Goal: Task Accomplishment & Management: Use online tool/utility

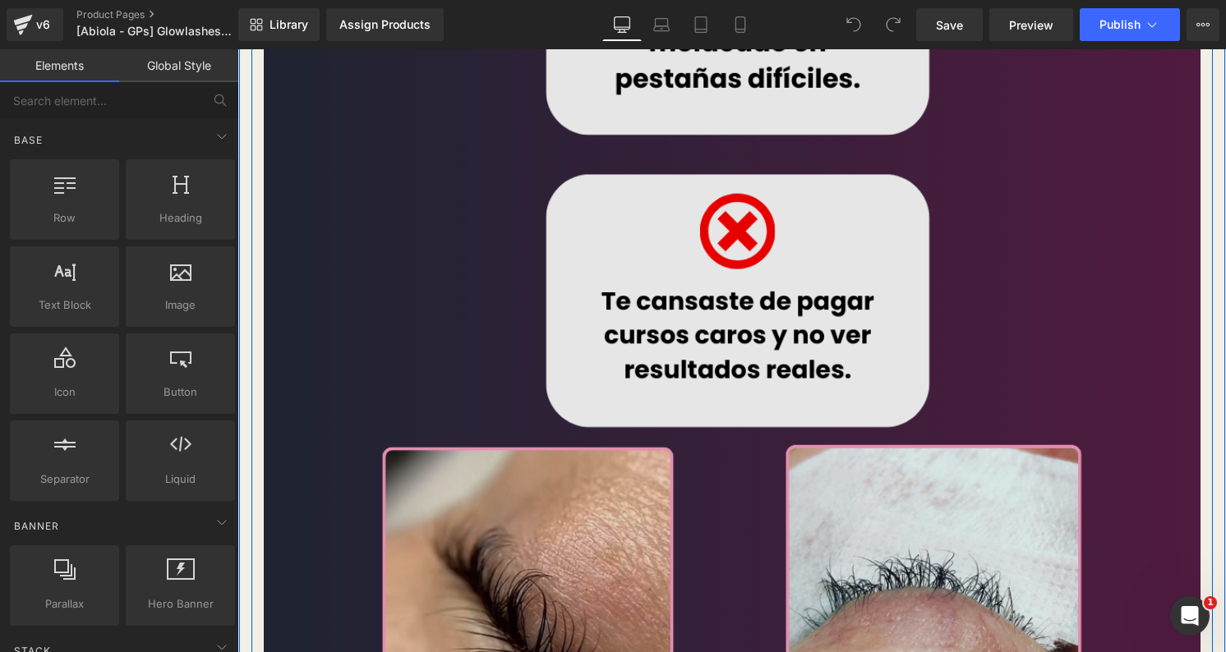
scroll to position [1155, 0]
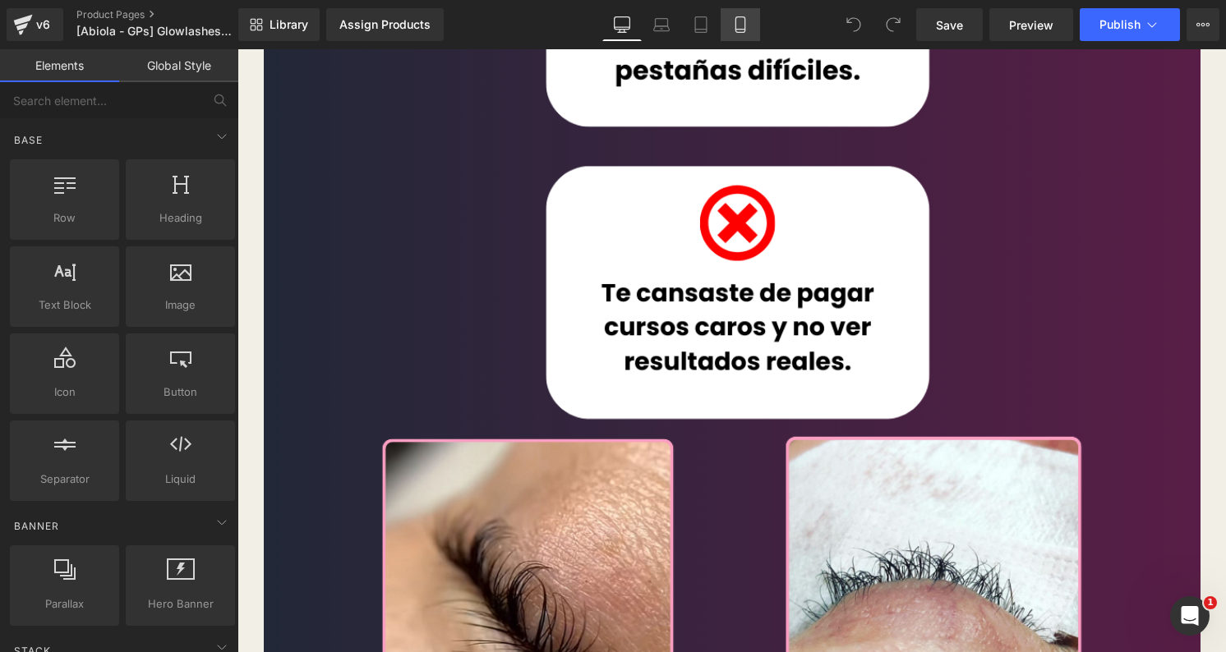
click at [731, 22] on link "Mobile" at bounding box center [740, 24] width 39 height 33
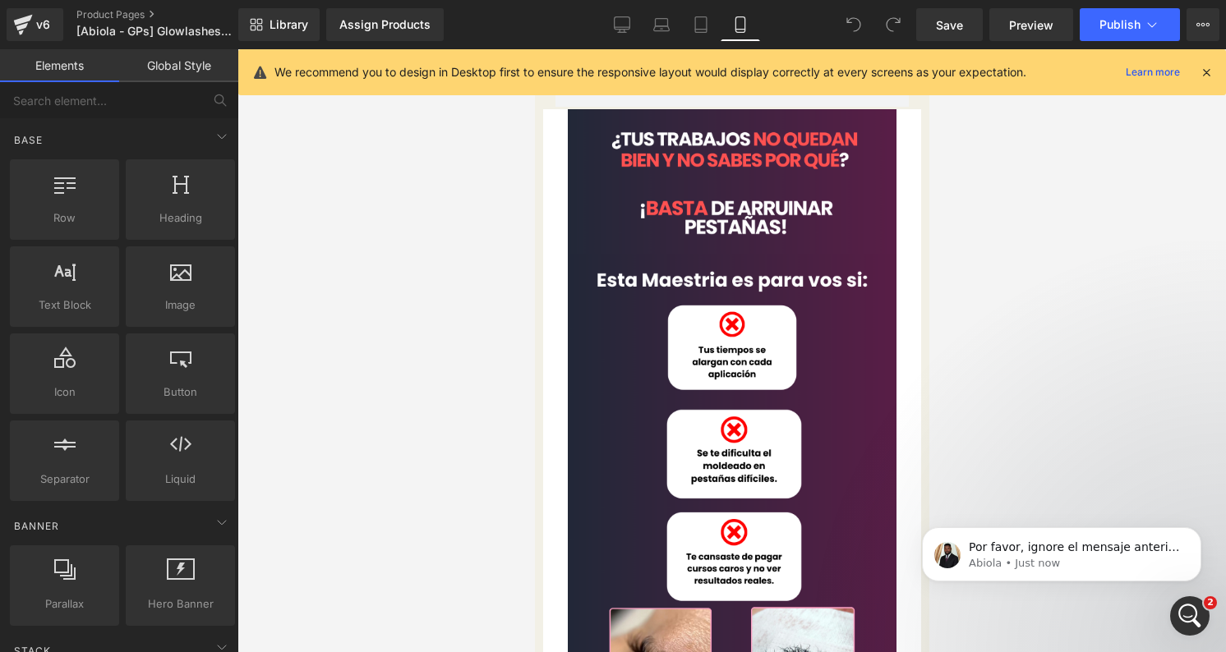
scroll to position [0, 0]
